Goal: Task Accomplishment & Management: Manage account settings

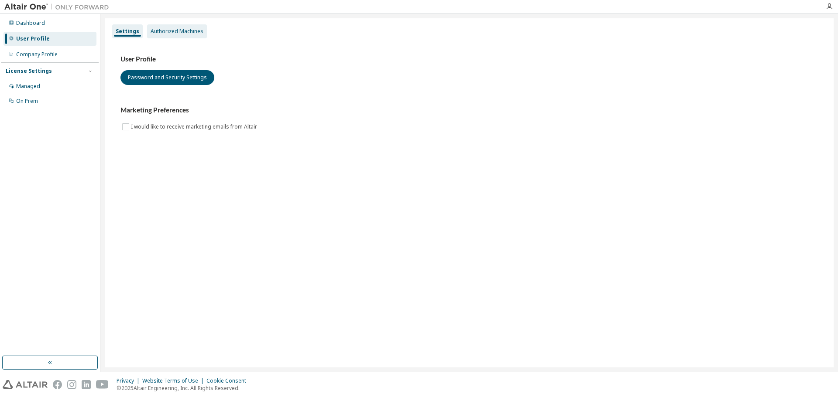
click at [174, 33] on div "Authorized Machines" at bounding box center [176, 31] width 53 height 7
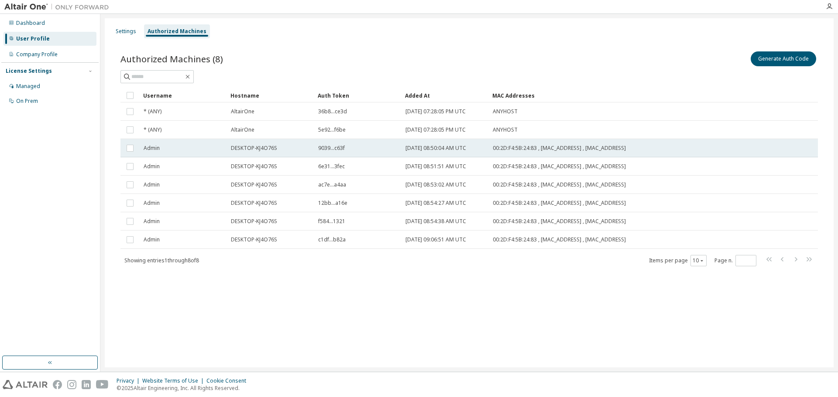
drag, startPoint x: 434, startPoint y: 147, endPoint x: 485, endPoint y: 147, distance: 51.0
click at [485, 147] on td "2025-10-07 08:50:04 AM UTC" at bounding box center [444, 148] width 87 height 18
drag, startPoint x: 403, startPoint y: 149, endPoint x: 477, endPoint y: 147, distance: 74.2
click at [477, 147] on td "2025-10-07 08:50:04 AM UTC" at bounding box center [444, 148] width 87 height 18
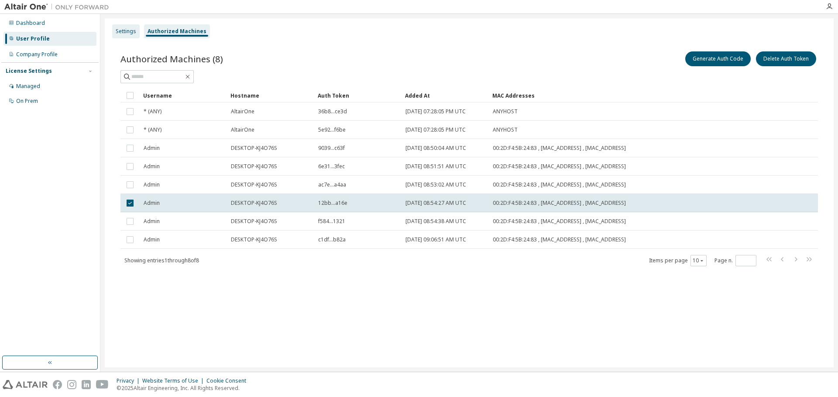
click at [131, 34] on div "Settings" at bounding box center [126, 31] width 21 height 7
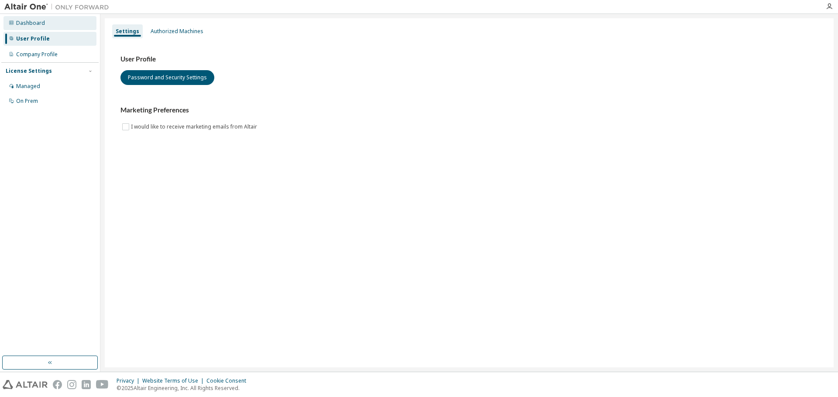
click at [39, 25] on div "Dashboard" at bounding box center [30, 23] width 29 height 7
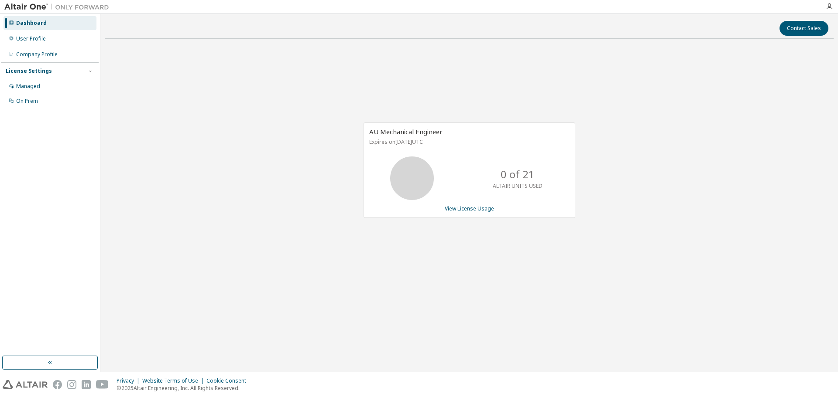
drag, startPoint x: 271, startPoint y: 182, endPoint x: 365, endPoint y: 221, distance: 101.1
click at [272, 182] on div "AU Mechanical Engineer Expires on September 25, 2026 UTC 0 of 21 ALTAIR UNITS U…" at bounding box center [469, 175] width 728 height 258
click at [41, 38] on div "User Profile" at bounding box center [31, 38] width 30 height 7
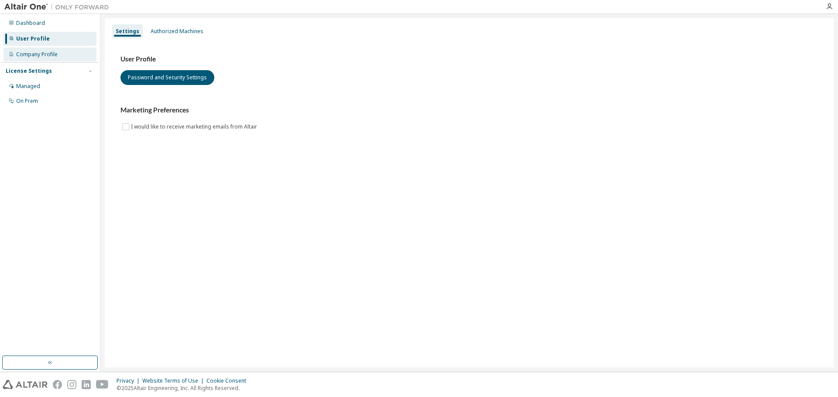
click at [41, 52] on div "Company Profile" at bounding box center [36, 54] width 41 height 7
